Goal: Obtain resource: Download file/media

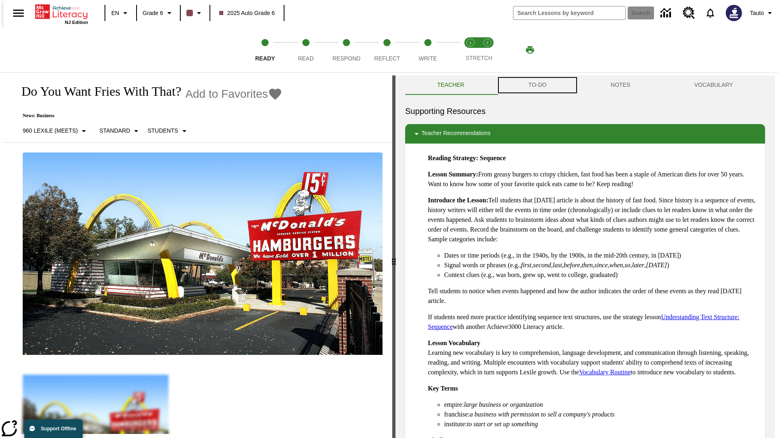
click at [537, 85] on button "TO-DO" at bounding box center [538, 84] width 82 height 19
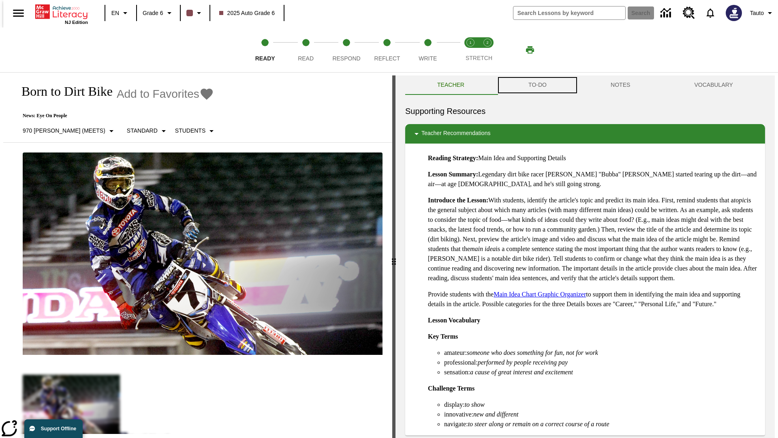
click at [537, 85] on button "TO-DO" at bounding box center [538, 84] width 82 height 19
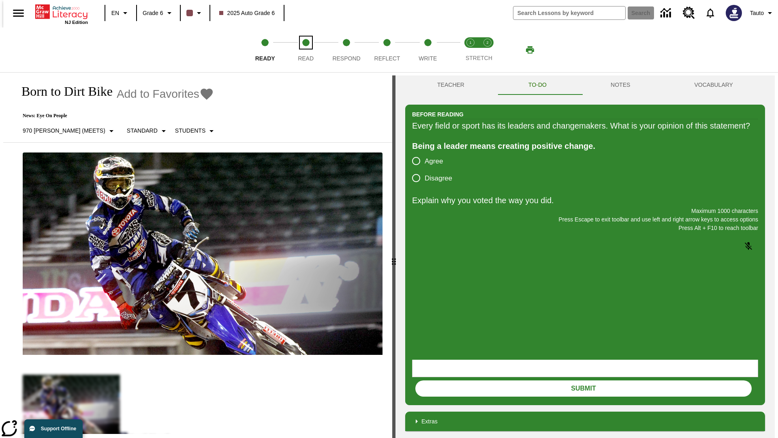
click at [306, 50] on span "Read" at bounding box center [306, 55] width 16 height 15
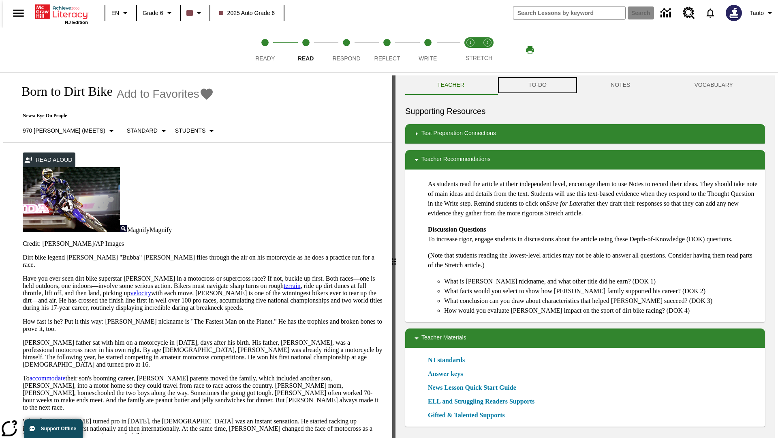
scroll to position [0, 0]
click at [537, 85] on button "TO-DO" at bounding box center [538, 84] width 82 height 19
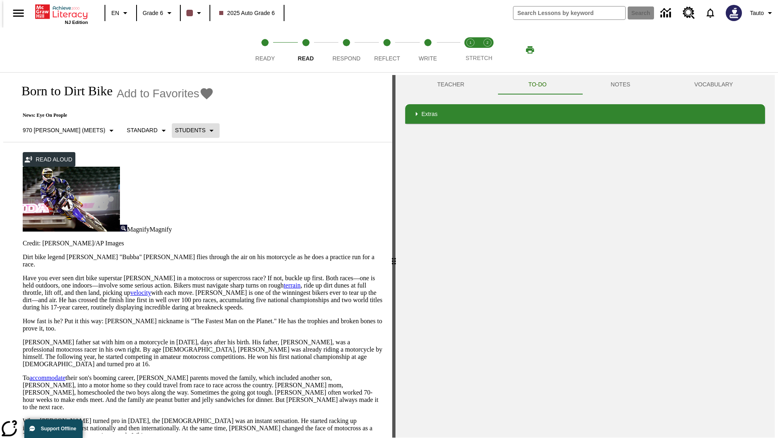
click at [175, 130] on p "Students" at bounding box center [190, 130] width 30 height 9
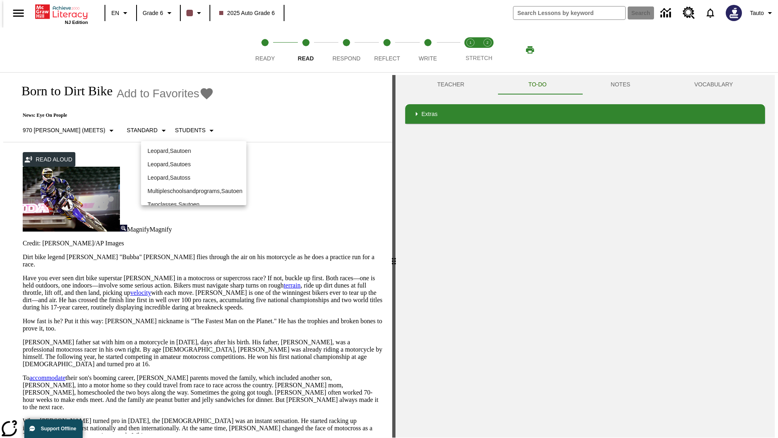
click at [194, 151] on p "Leopard , Sautoen" at bounding box center [194, 151] width 92 height 9
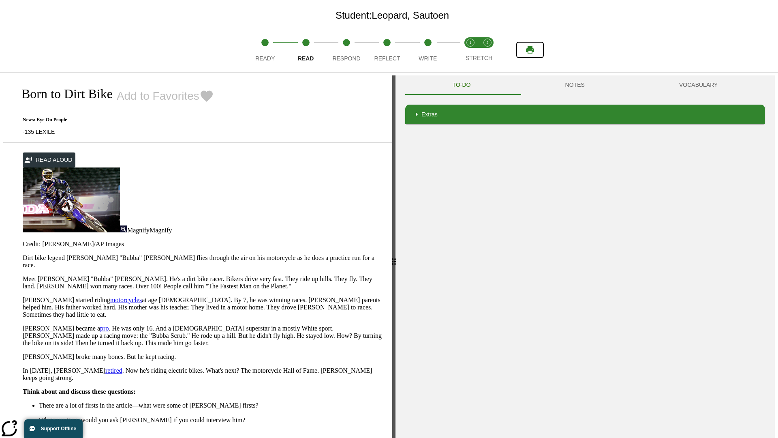
click at [530, 50] on icon "Print" at bounding box center [530, 49] width 8 height 7
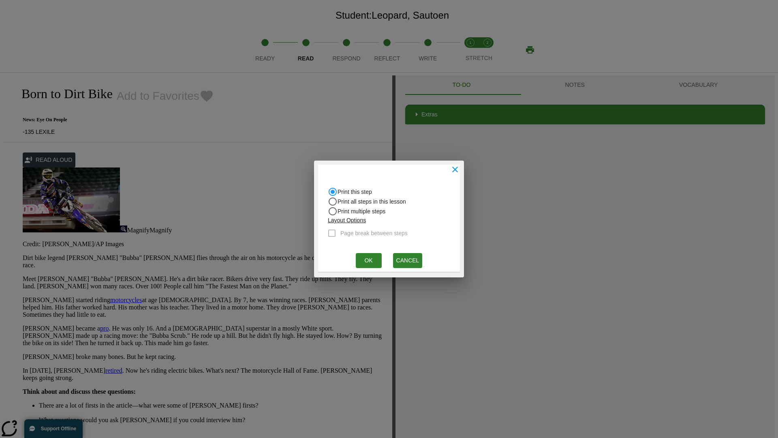
click at [333, 202] on input "Print all steps in this lesson" at bounding box center [333, 202] width 10 height 10
radio input "true"
radio input "false"
checkbox input "true"
click at [369, 260] on button "Ok" at bounding box center [369, 260] width 26 height 15
